Goal: Task Accomplishment & Management: Use online tool/utility

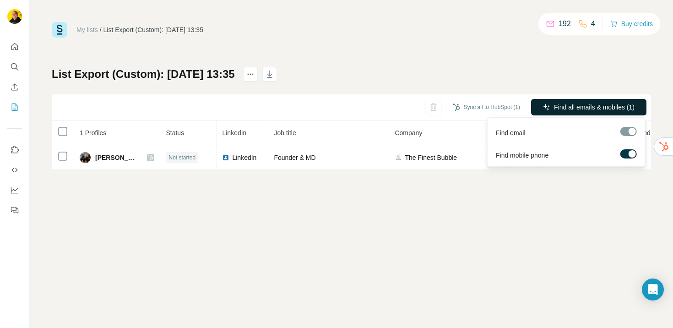
click at [588, 109] on span "Find all emails & mobiles (1)" at bounding box center [594, 106] width 81 height 9
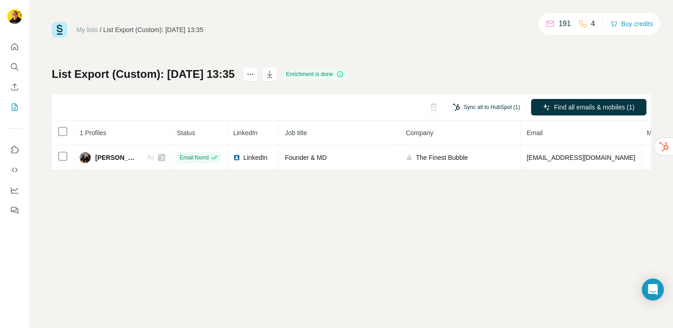
click at [468, 110] on button "Sync all to HubSpot (1)" at bounding box center [486, 107] width 80 height 14
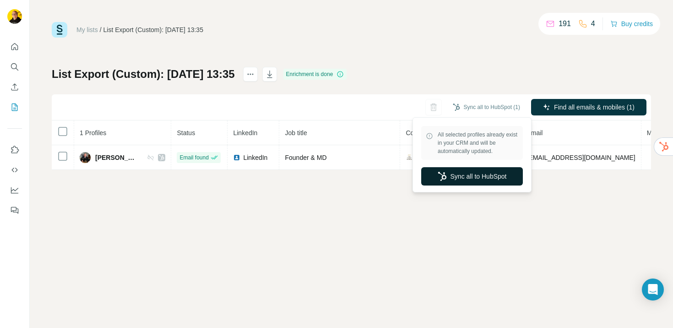
click at [457, 174] on button "Sync all to HubSpot" at bounding box center [472, 176] width 102 height 18
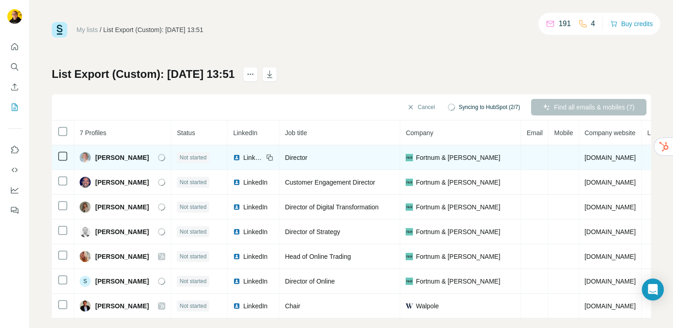
scroll to position [12, 0]
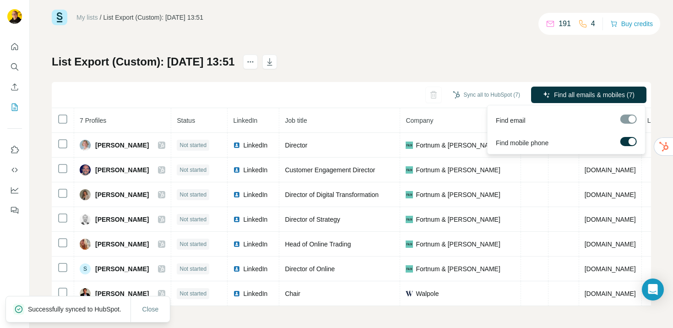
click at [575, 94] on span "Find all emails & mobiles (7)" at bounding box center [594, 94] width 81 height 9
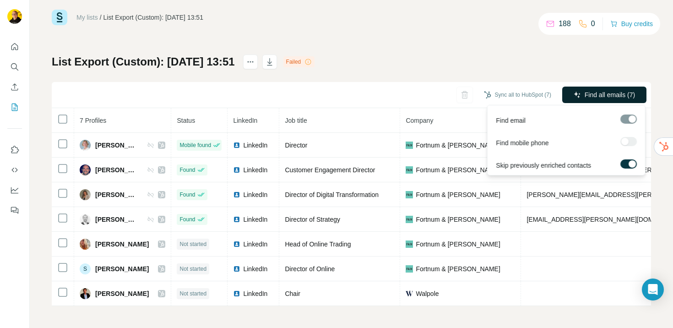
click at [586, 97] on span "Find all emails (7)" at bounding box center [609, 94] width 50 height 9
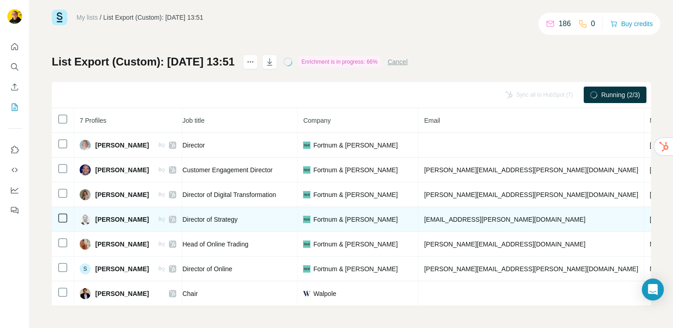
scroll to position [0, 119]
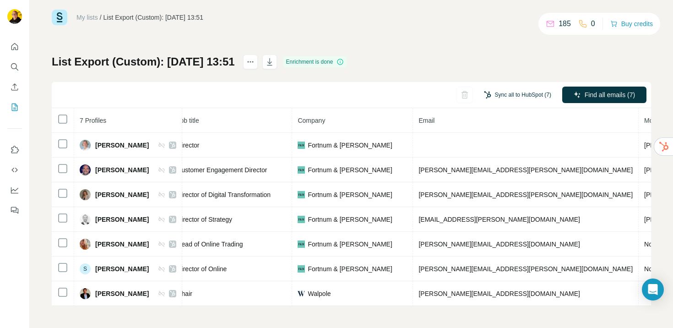
click at [498, 92] on button "Sync all to HubSpot (7)" at bounding box center [517, 95] width 80 height 14
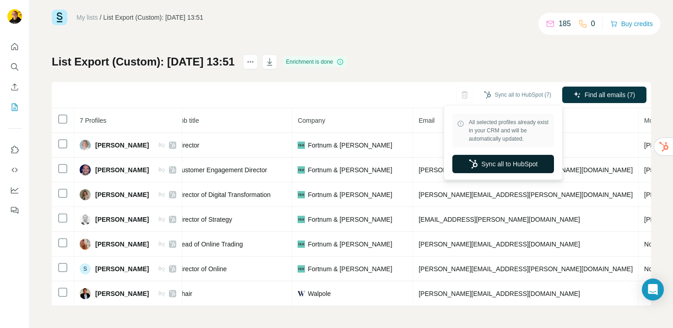
click at [480, 162] on button "Sync all to HubSpot" at bounding box center [503, 164] width 102 height 18
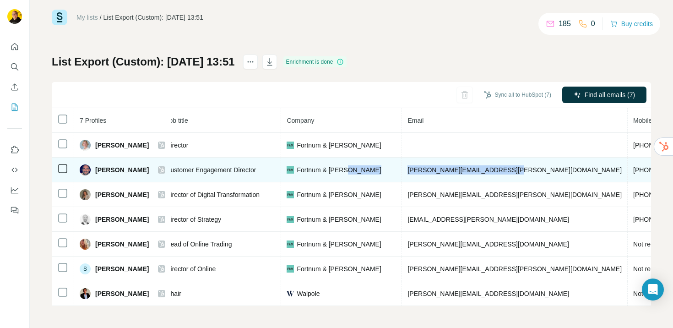
drag, startPoint x: 509, startPoint y: 169, endPoint x: 398, endPoint y: 171, distance: 111.7
click at [398, 171] on tr "Jonathan Moss Found LinkedIn Customer Engagement Director Fortnum & Mason jon.m…" at bounding box center [403, 169] width 940 height 25
copy tr "jon.moss@fortnumandmason.co.uk"
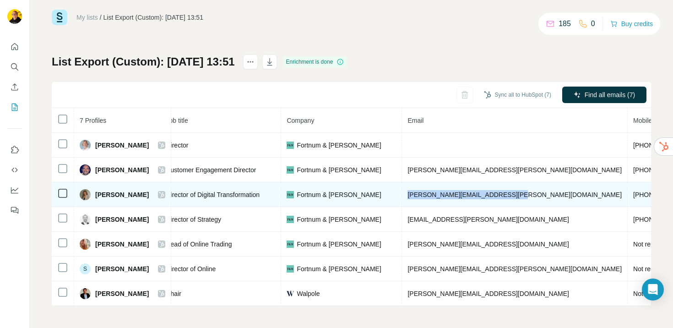
drag, startPoint x: 512, startPoint y: 192, endPoint x: 400, endPoint y: 193, distance: 111.6
click at [402, 193] on td "lisa.camm@fortnumandmason.co.uk" at bounding box center [515, 194] width 226 height 25
copy span "lisa.camm@fortnumandmason.co.uk"
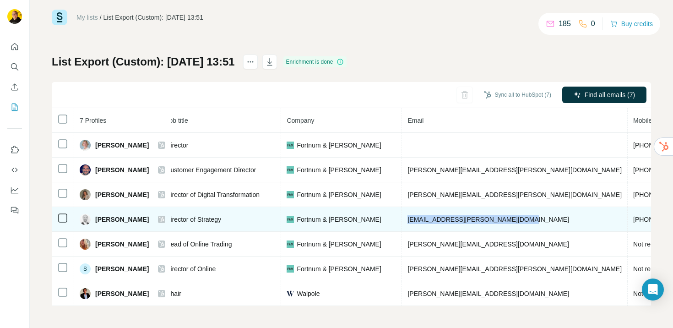
drag, startPoint x: 404, startPoint y: 220, endPoint x: 535, endPoint y: 221, distance: 131.8
click at [535, 221] on td "rob.blackburn@fortnumandmason.com" at bounding box center [515, 219] width 226 height 25
copy span "rob.blackburn@fortnumandmason.com"
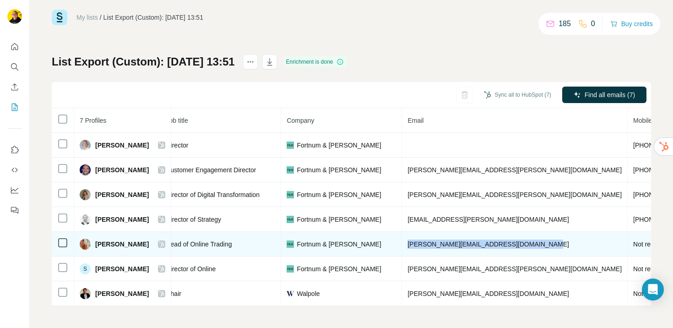
drag, startPoint x: 404, startPoint y: 243, endPoint x: 542, endPoint y: 246, distance: 138.2
click at [542, 246] on td "samantha.sargison@fortnumandmason.co.uk" at bounding box center [515, 244] width 226 height 25
copy span "samantha.sargison@fortnumandmason.co.uk"
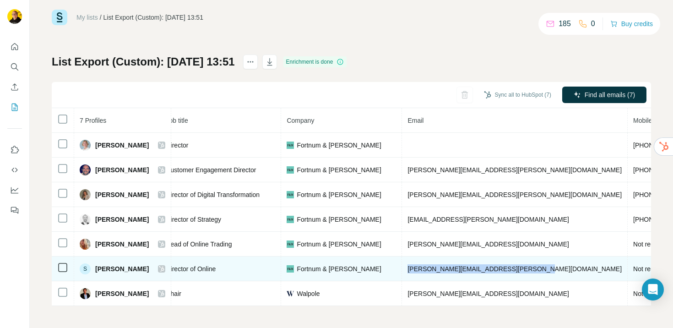
drag, startPoint x: 404, startPoint y: 269, endPoint x: 542, endPoint y: 269, distance: 138.6
click at [542, 269] on td "sarah.wilkinson@fortnumandmason.co.uk" at bounding box center [515, 268] width 226 height 25
copy span "sarah.wilkinson@fortnumandmason.co.uk"
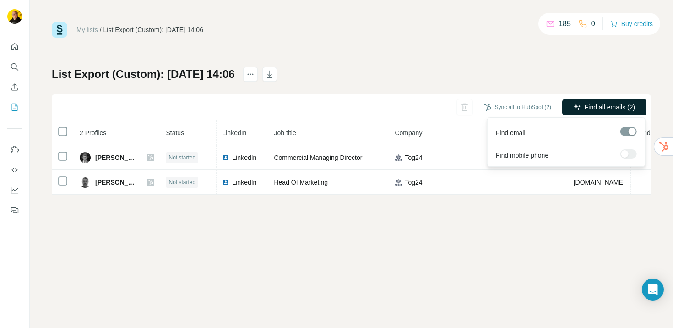
click at [599, 106] on span "Find all emails (2)" at bounding box center [609, 106] width 50 height 9
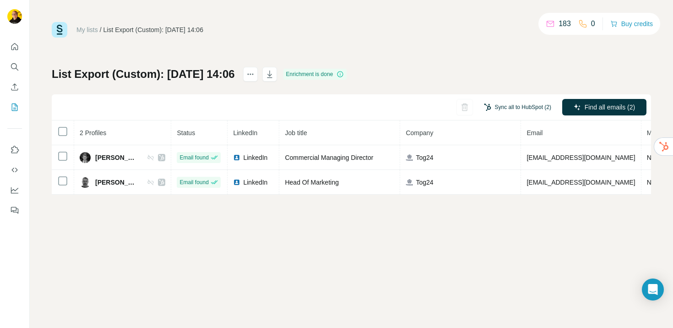
click at [513, 107] on button "Sync all to HubSpot (2)" at bounding box center [517, 107] width 80 height 14
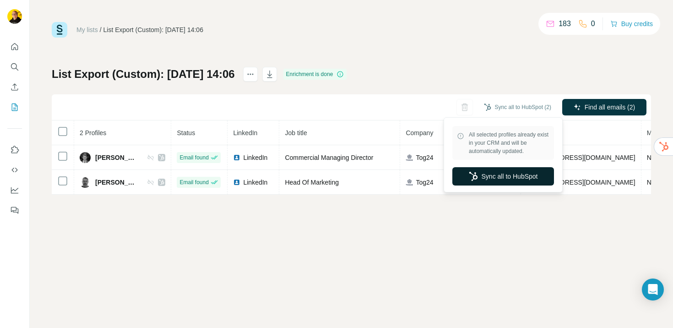
click at [491, 174] on button "Sync all to HubSpot" at bounding box center [503, 176] width 102 height 18
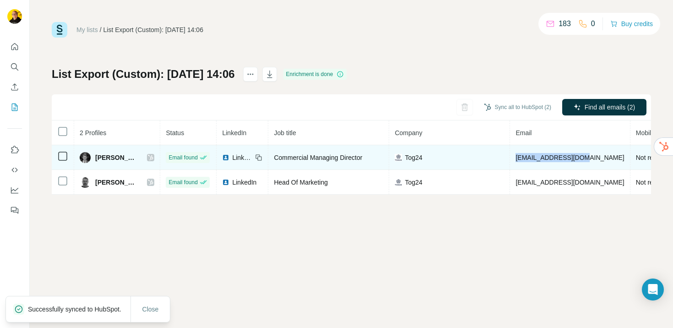
drag, startPoint x: 507, startPoint y: 158, endPoint x: 587, endPoint y: 160, distance: 80.1
click at [587, 160] on td "chrisward@tog24.com" at bounding box center [570, 157] width 120 height 25
copy span "chrisward@tog24.com"
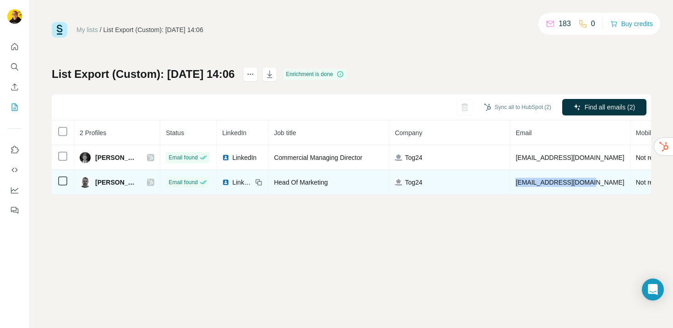
drag, startPoint x: 507, startPoint y: 182, endPoint x: 585, endPoint y: 181, distance: 78.2
click at [585, 180] on td "dannyheaton@tog24.com" at bounding box center [570, 182] width 120 height 25
copy span "dannyheaton@tog24.com"
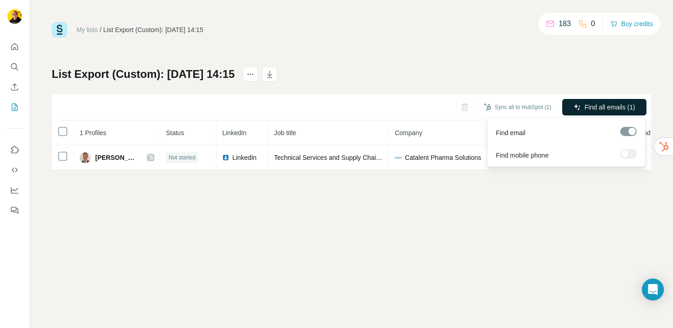
click at [609, 107] on span "Find all emails (1)" at bounding box center [609, 106] width 50 height 9
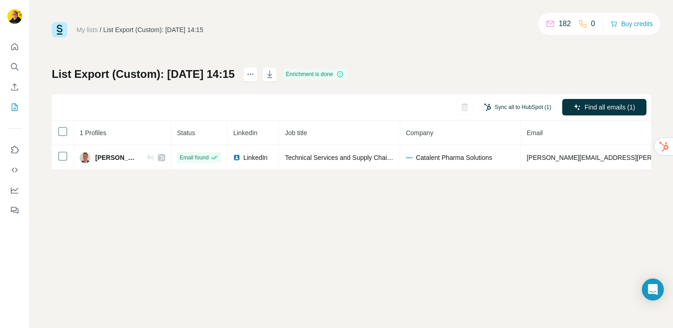
click at [521, 106] on button "Sync all to HubSpot (1)" at bounding box center [517, 107] width 80 height 14
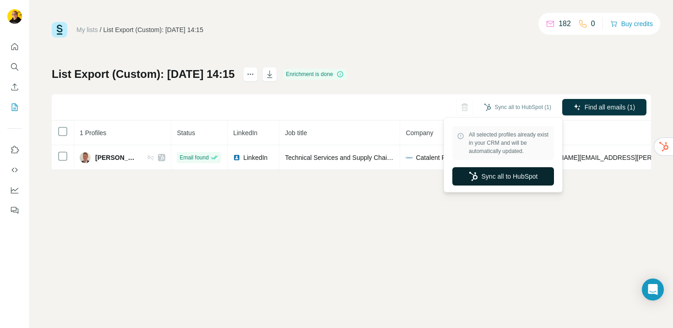
click at [480, 181] on button "Sync all to HubSpot" at bounding box center [503, 176] width 102 height 18
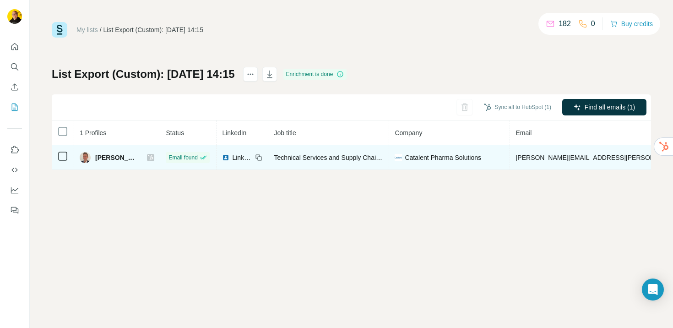
click at [510, 157] on td "[PERSON_NAME][EMAIL_ADDRESS][PERSON_NAME][DOMAIN_NAME]" at bounding box center [623, 157] width 226 height 25
drag, startPoint x: 580, startPoint y: 158, endPoint x: 498, endPoint y: 159, distance: 82.4
click at [510, 159] on td "[PERSON_NAME][EMAIL_ADDRESS][PERSON_NAME][DOMAIN_NAME]" at bounding box center [623, 157] width 226 height 25
copy span "[PERSON_NAME][EMAIL_ADDRESS][PERSON_NAME][DOMAIN_NAME]"
